Goal: Task Accomplishment & Management: Complete application form

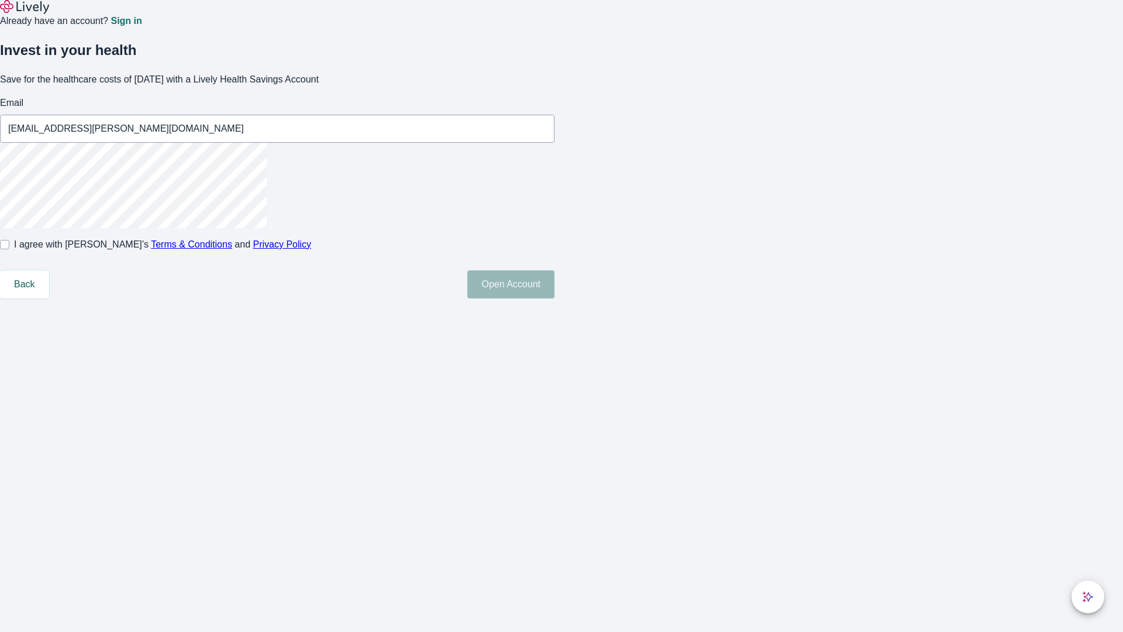
click at [9, 249] on input "I agree with Lively’s Terms & Conditions and Privacy Policy" at bounding box center [4, 244] width 9 height 9
checkbox input "true"
click at [554, 298] on button "Open Account" at bounding box center [510, 284] width 87 height 28
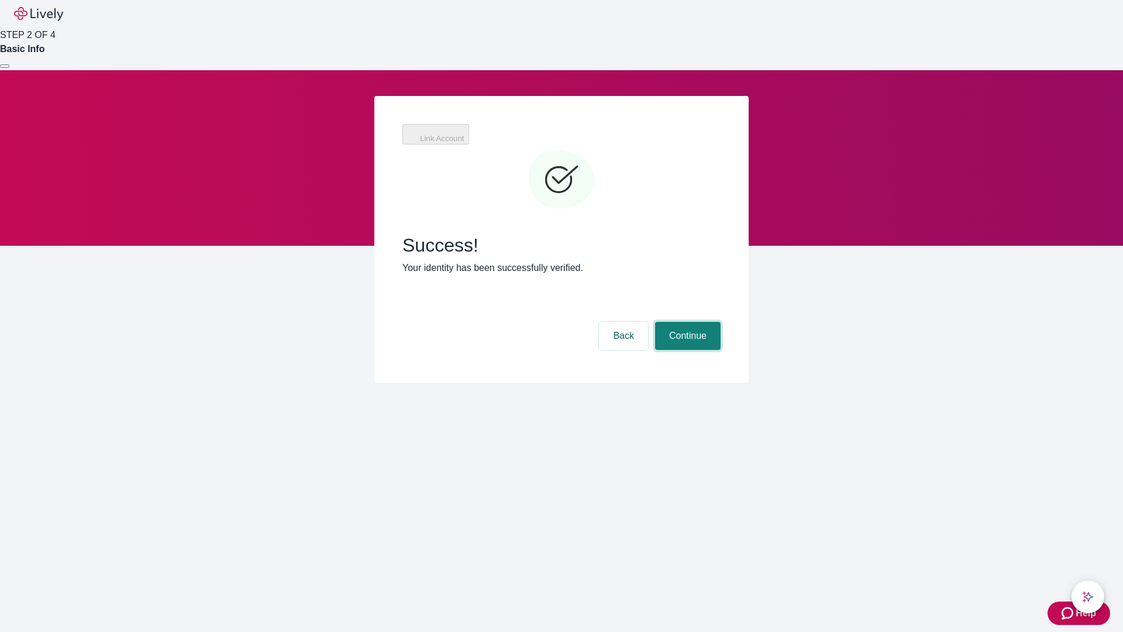
click at [686, 322] on button "Continue" at bounding box center [687, 336] width 65 height 28
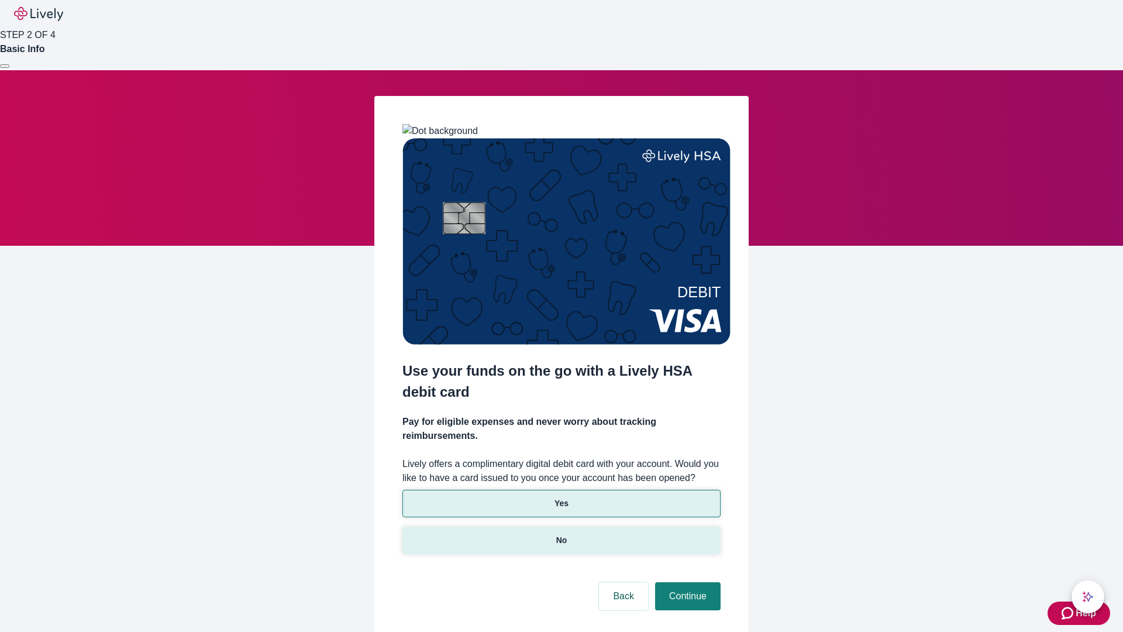
click at [561, 534] on p "No" at bounding box center [561, 540] width 11 height 12
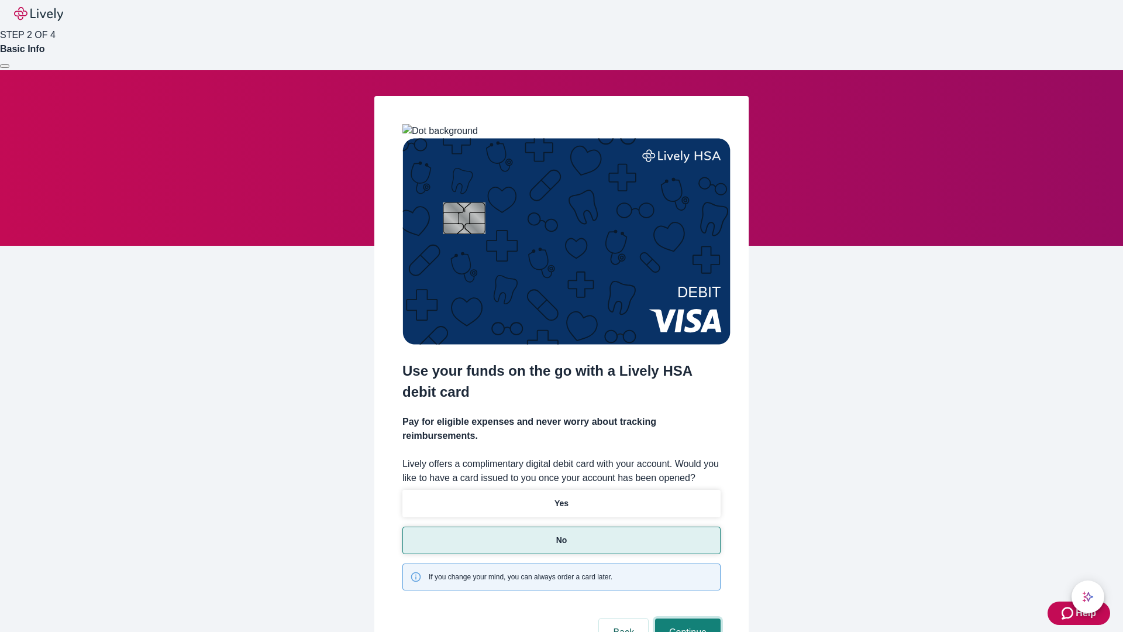
click at [686, 618] on button "Continue" at bounding box center [687, 632] width 65 height 28
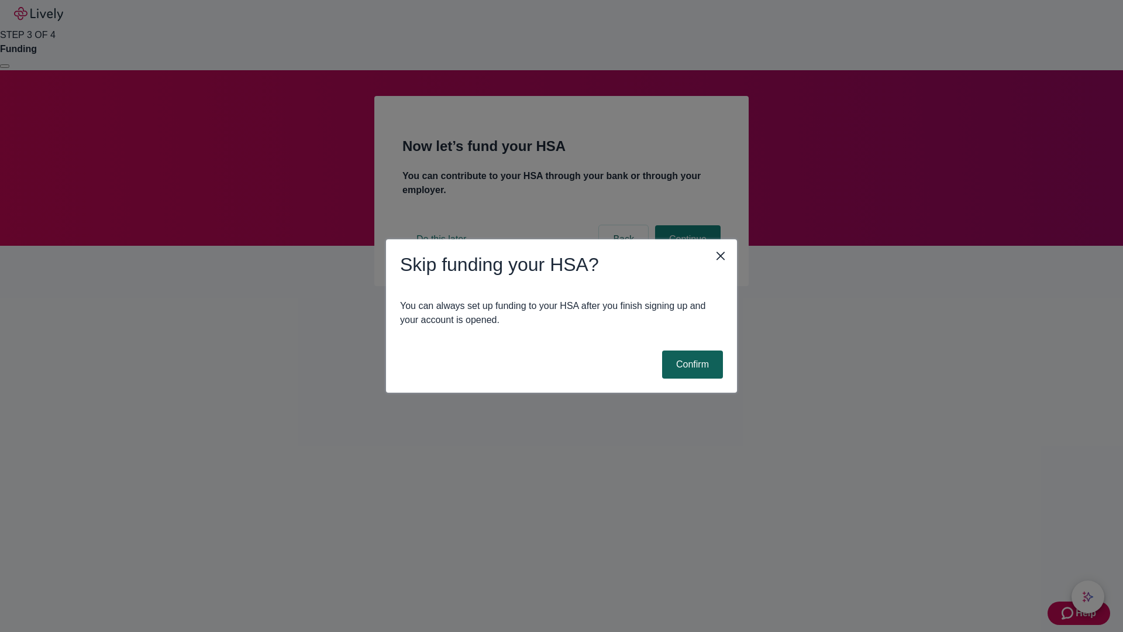
click at [691, 364] on button "Confirm" at bounding box center [692, 364] width 61 height 28
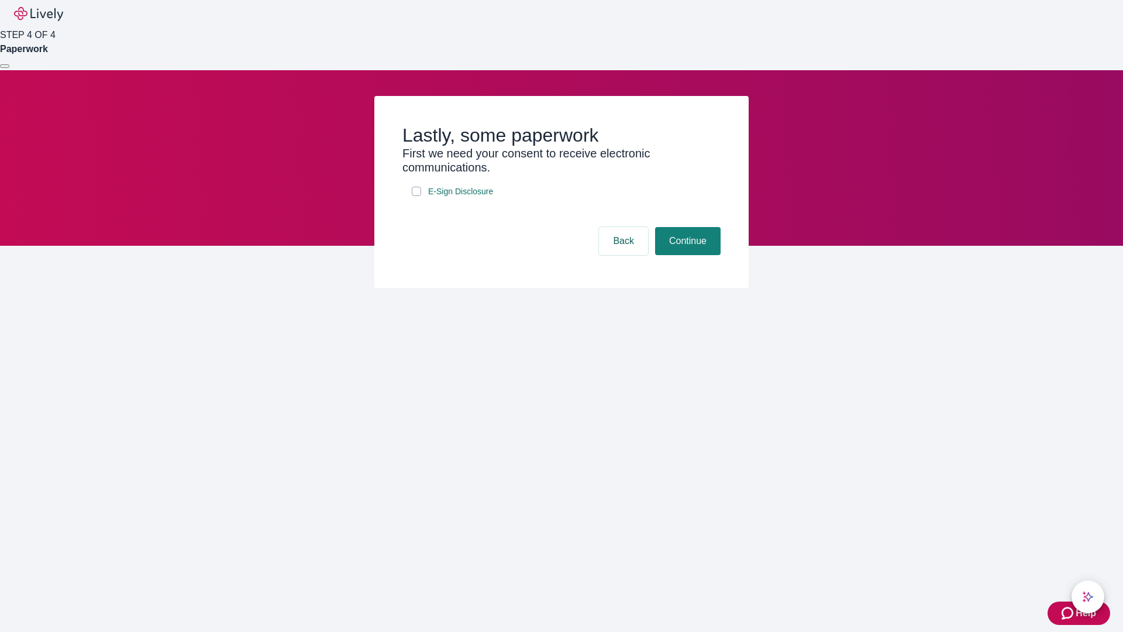
click at [416, 196] on input "E-Sign Disclosure" at bounding box center [416, 191] width 9 height 9
checkbox input "true"
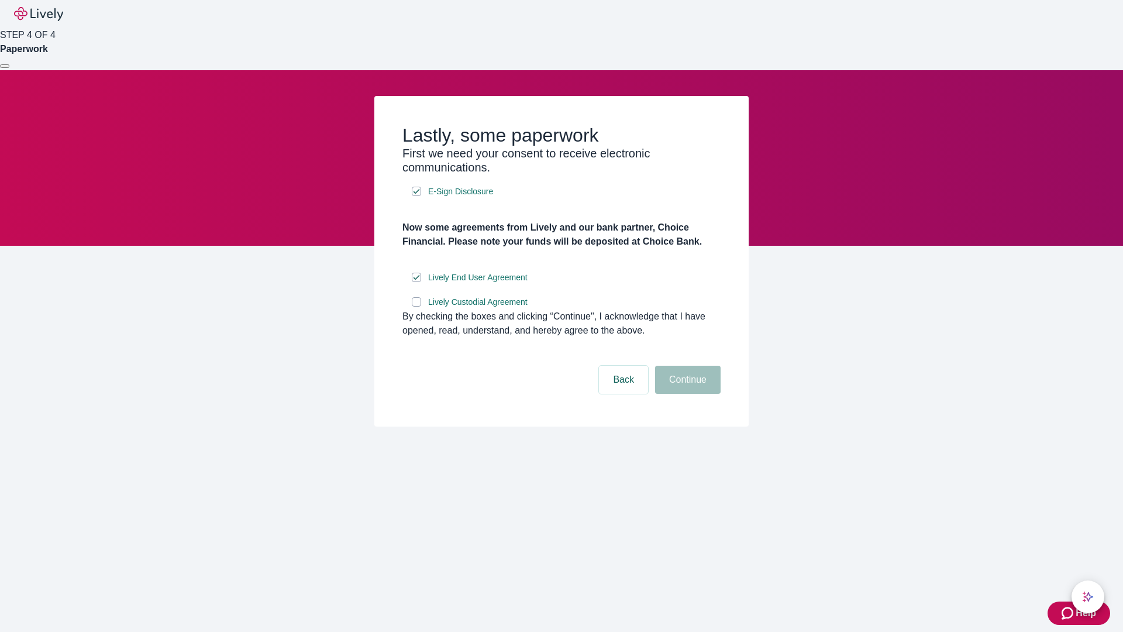
click at [416, 306] on input "Lively Custodial Agreement" at bounding box center [416, 301] width 9 height 9
checkbox input "true"
click at [686, 394] on button "Continue" at bounding box center [687, 379] width 65 height 28
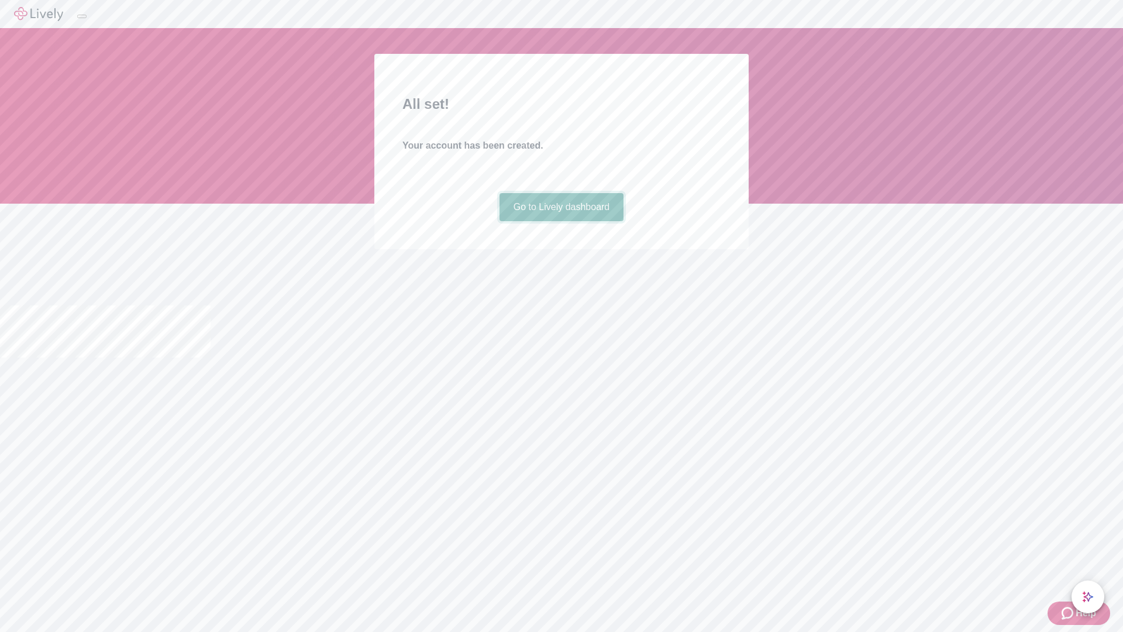
click at [561, 221] on link "Go to Lively dashboard" at bounding box center [561, 207] width 125 height 28
